Goal: Information Seeking & Learning: Find specific page/section

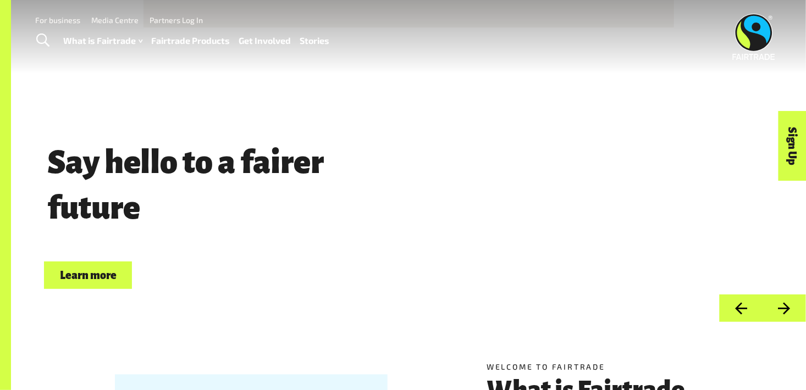
click at [192, 45] on link "Fairtrade Products" at bounding box center [191, 41] width 79 height 16
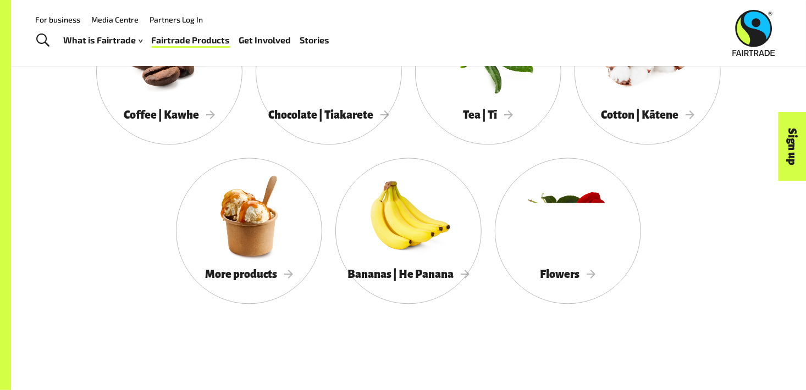
scroll to position [1066, 0]
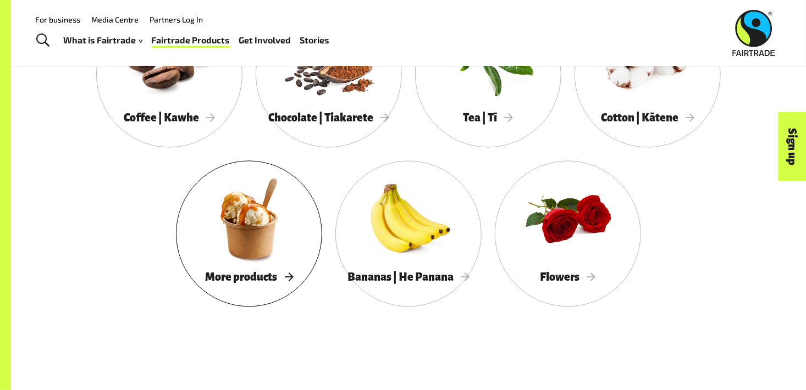
click at [244, 241] on div at bounding box center [249, 218] width 146 height 95
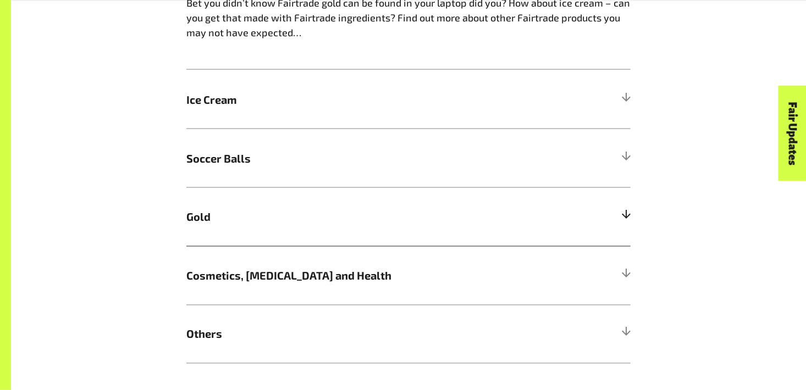
scroll to position [888, 0]
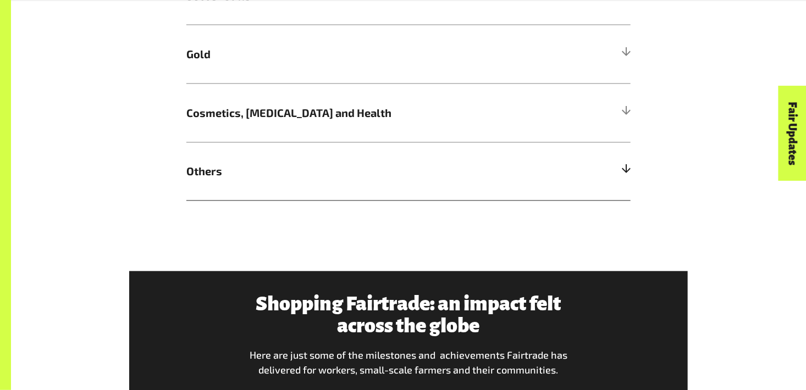
click at [629, 176] on div at bounding box center [626, 172] width 10 height 10
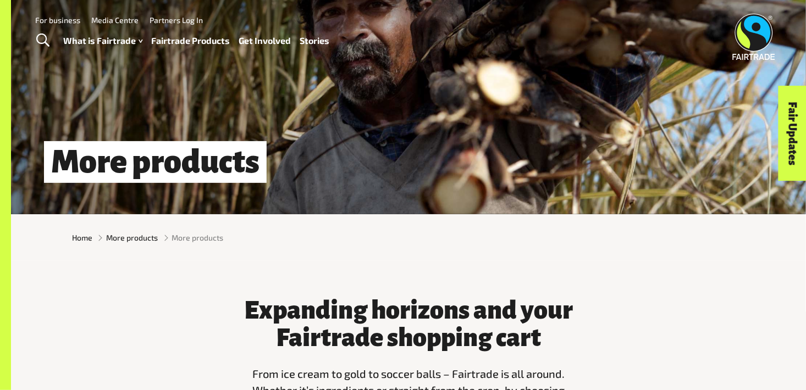
scroll to position [0, 0]
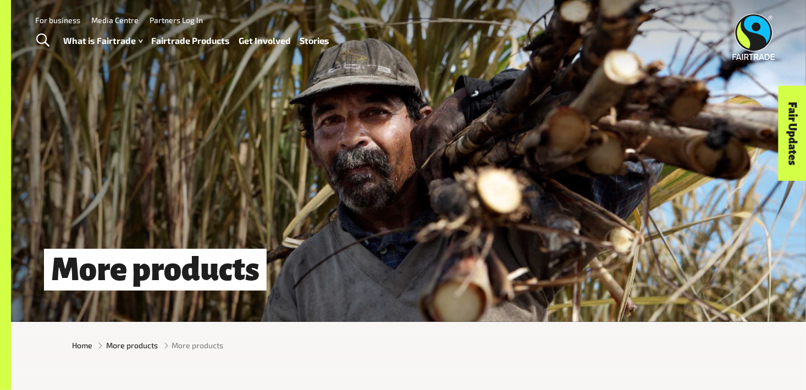
click at [203, 41] on link "Fairtrade Products" at bounding box center [191, 41] width 79 height 16
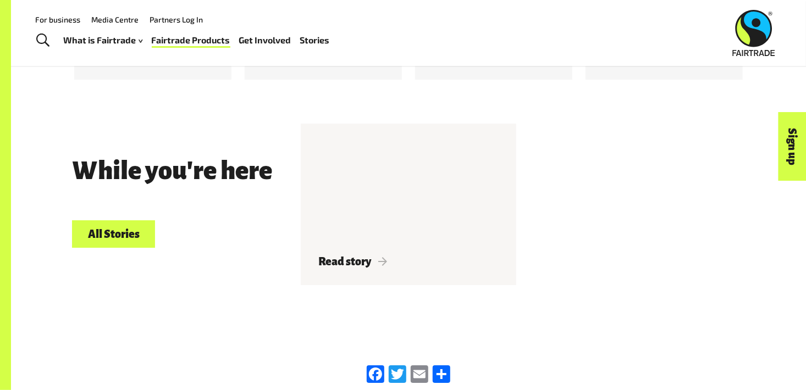
scroll to position [1712, 0]
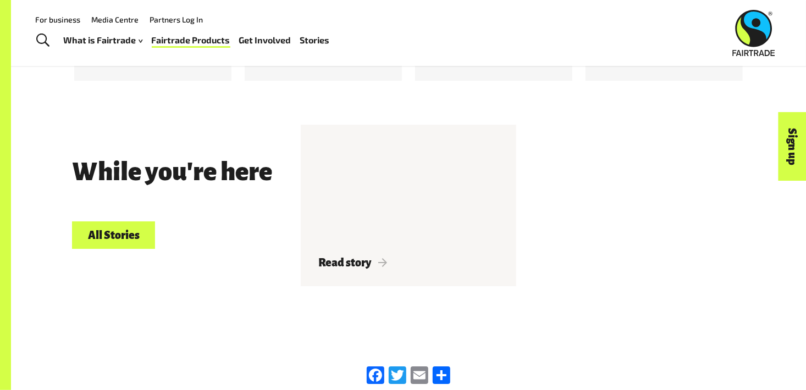
click at [46, 37] on span "Toggle Search" at bounding box center [43, 41] width 13 height 14
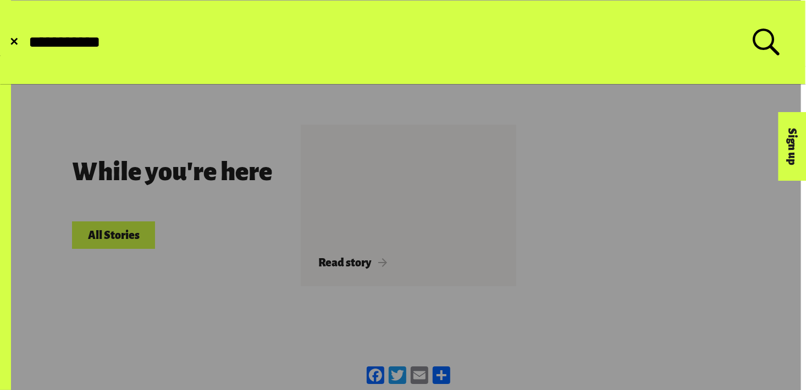
type input "**********"
click at [27, 42] on button "Submit Search" at bounding box center [27, 42] width 1 height 1
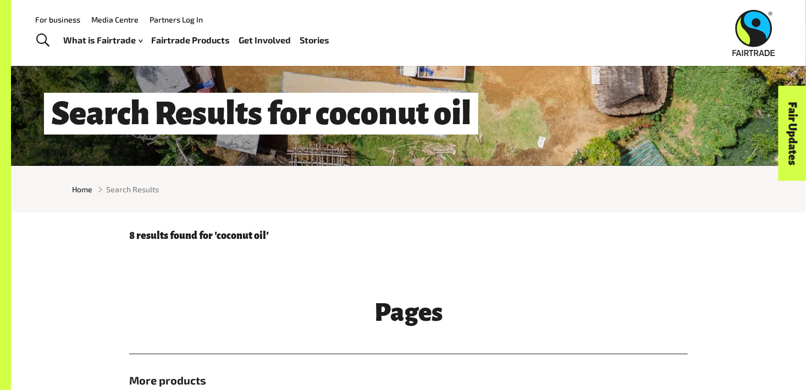
scroll to position [91, 0]
